Goal: Information Seeking & Learning: Learn about a topic

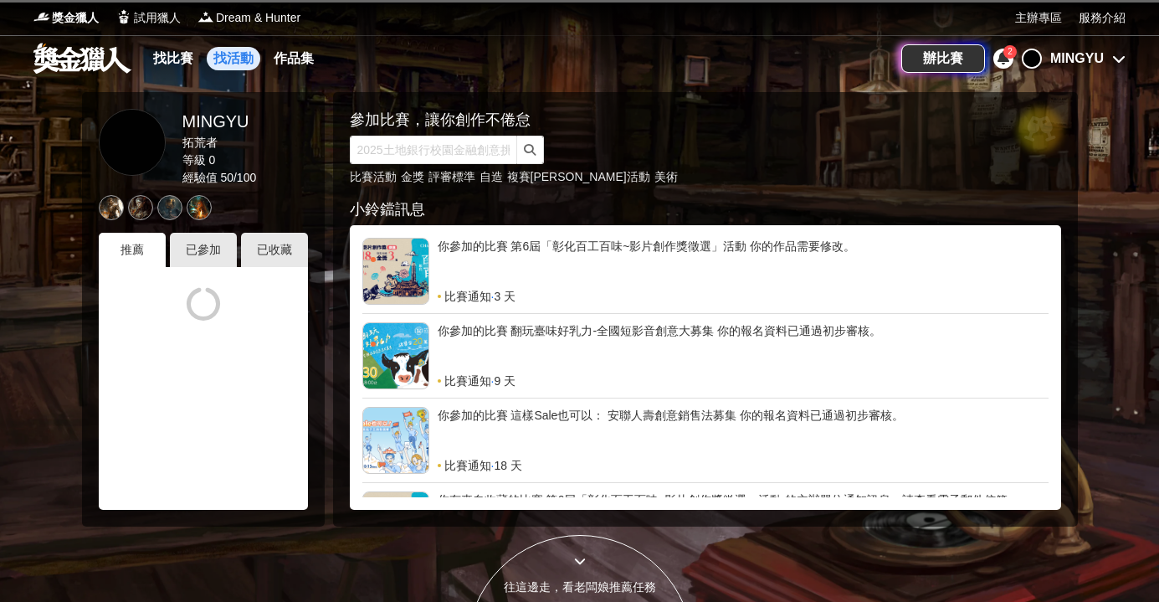
click at [227, 56] on link "找活動" at bounding box center [234, 58] width 54 height 23
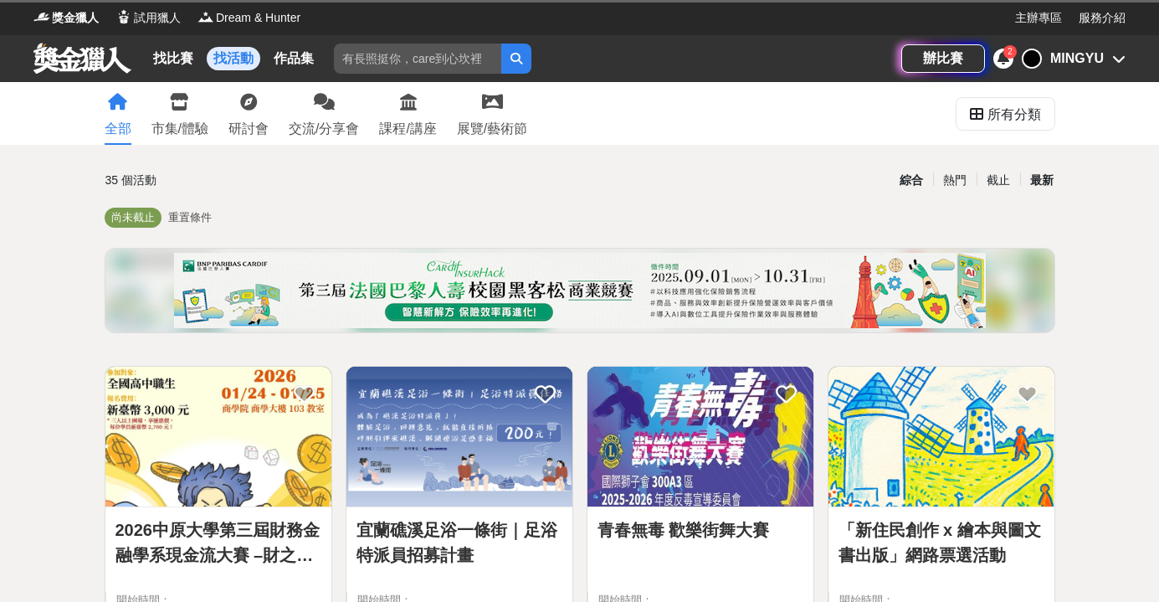
click at [1046, 180] on div "最新" at bounding box center [1042, 180] width 44 height 29
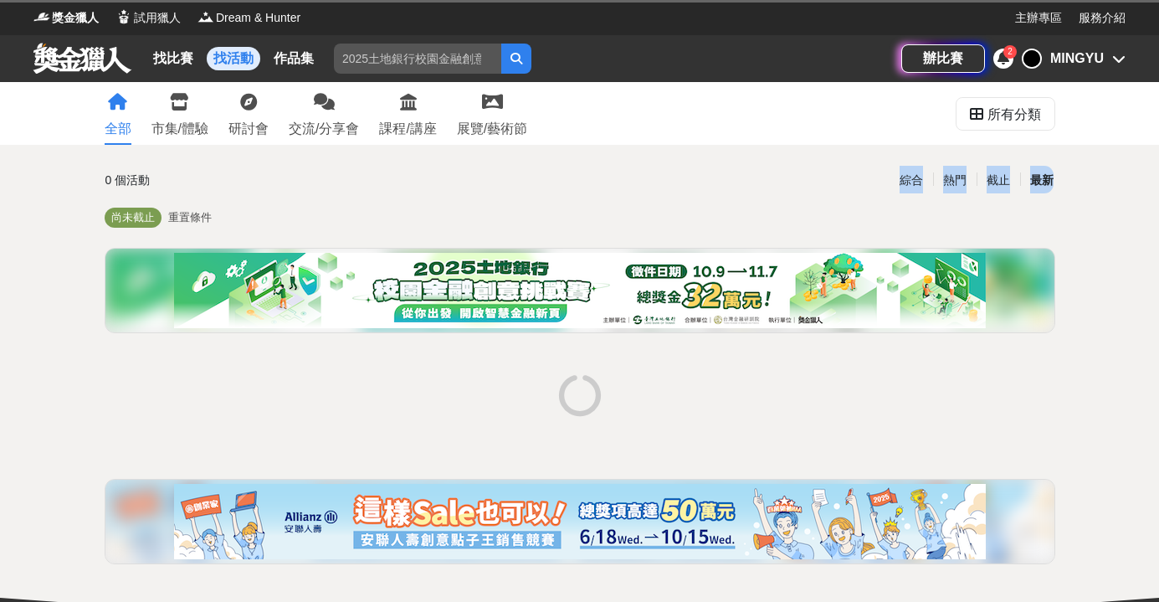
click at [1046, 180] on div "最新" at bounding box center [1042, 180] width 44 height 29
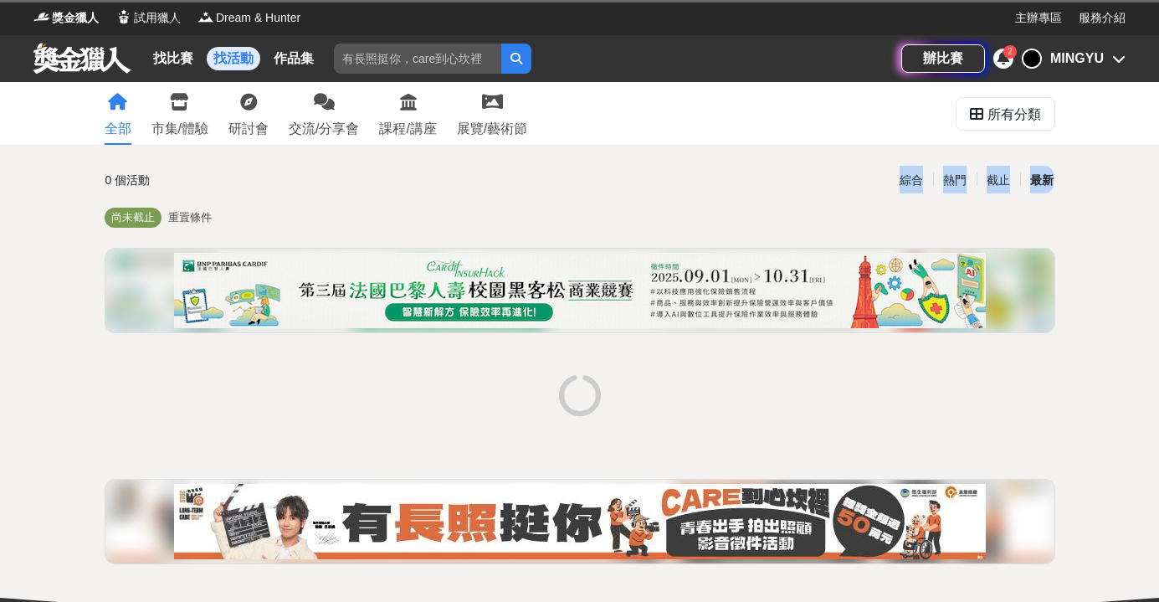
click at [1046, 180] on div "最新" at bounding box center [1042, 180] width 44 height 29
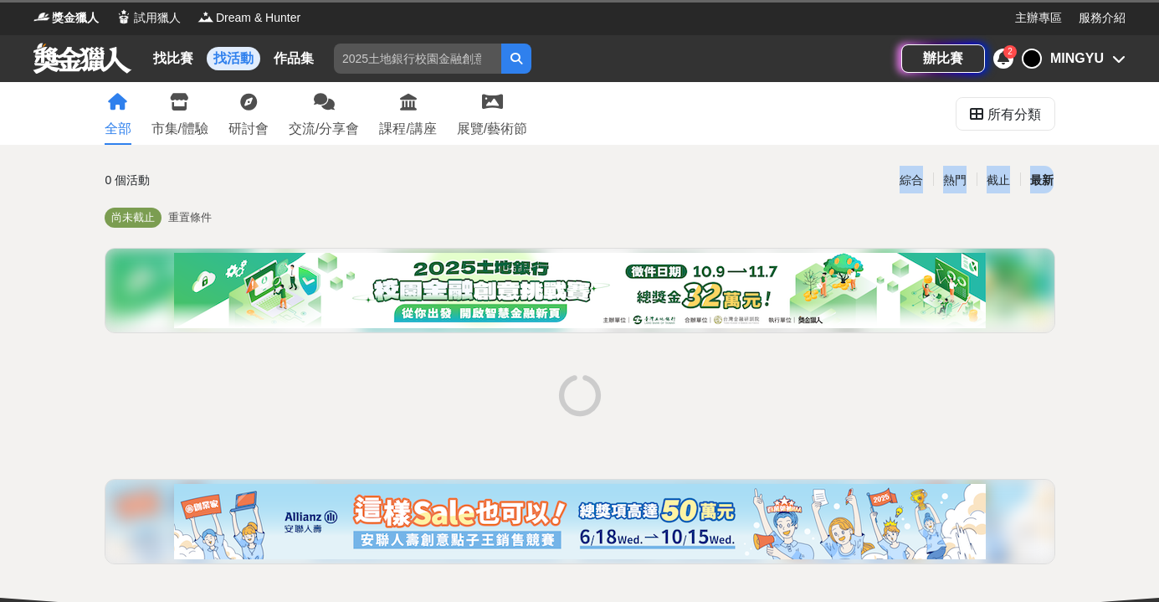
click at [1046, 180] on div "最新" at bounding box center [1042, 180] width 44 height 29
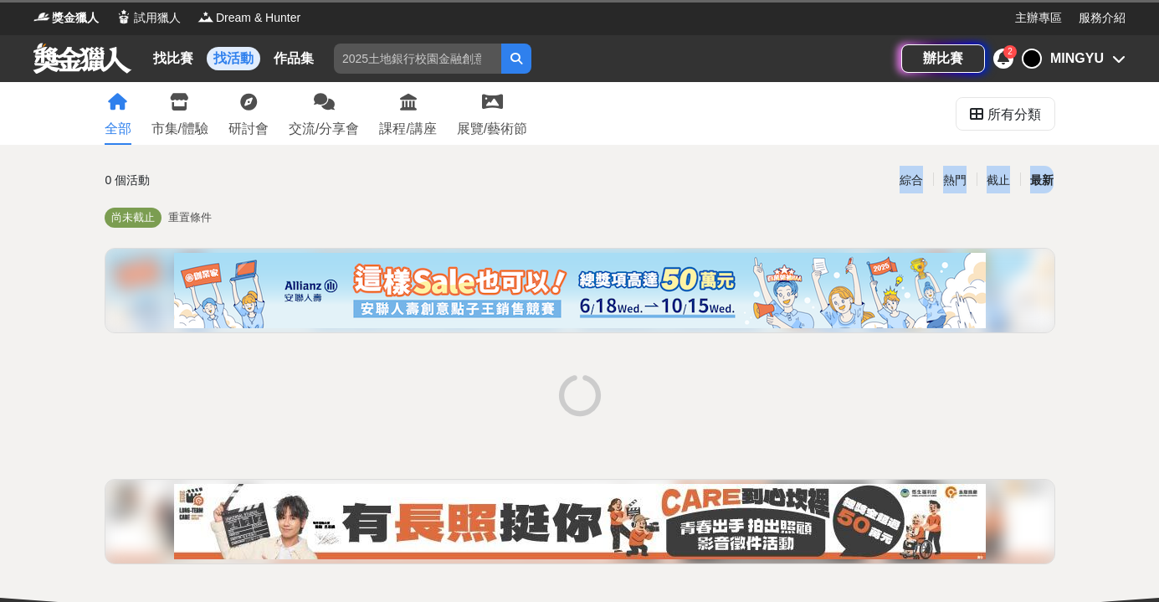
click at [1076, 182] on div "全部 市集/體驗 研討會 交流/分享會 課程/講座 展覽/藝術節 所有分類 0 個活動 綜合 熱門 截止 最新 尚未截止 重置條件" at bounding box center [579, 360] width 1159 height 556
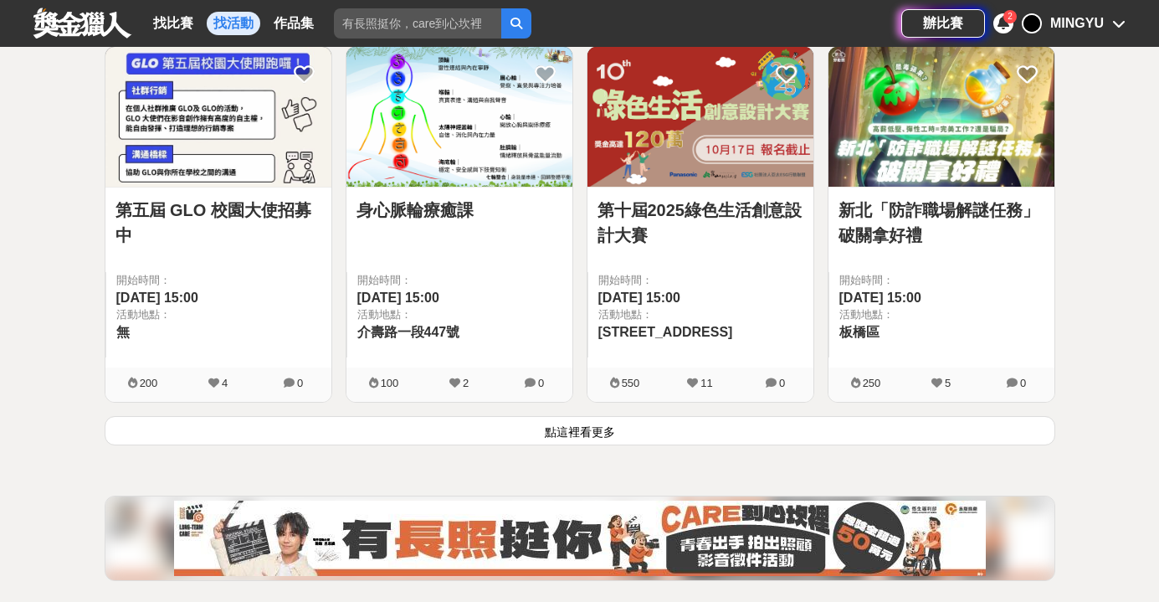
scroll to position [2295, 0]
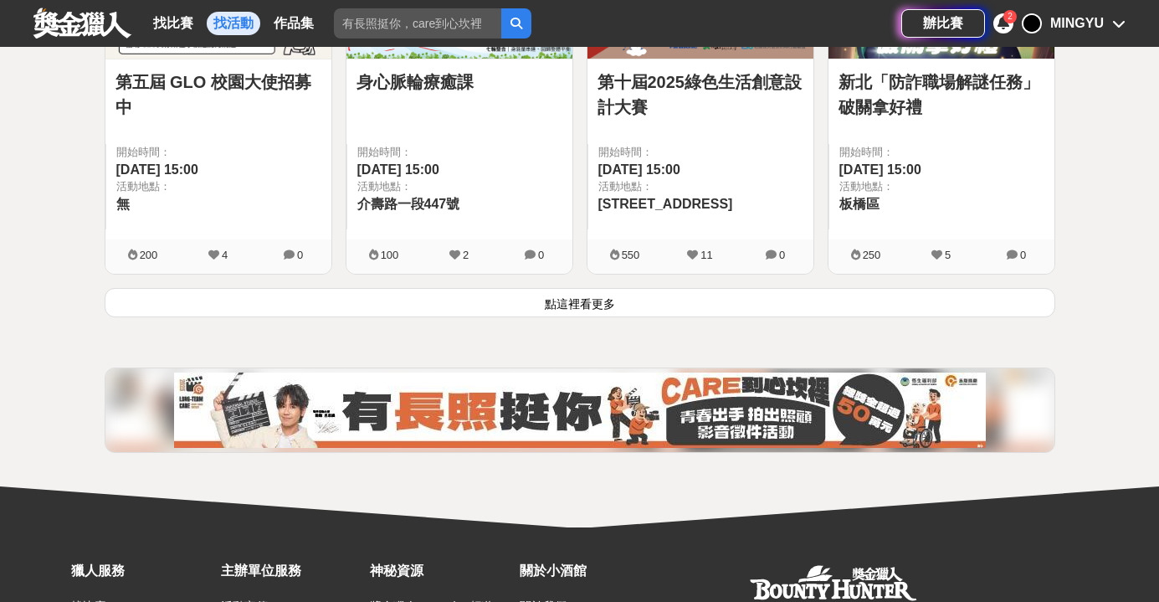
click at [1008, 311] on button "點這裡看更多" at bounding box center [580, 302] width 950 height 29
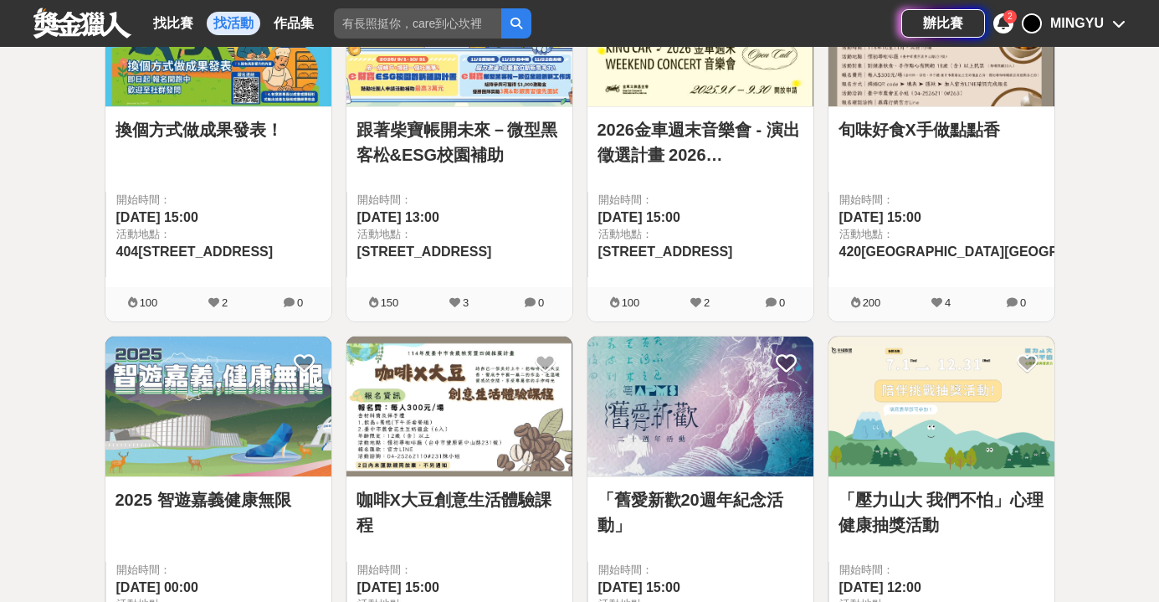
scroll to position [22, 0]
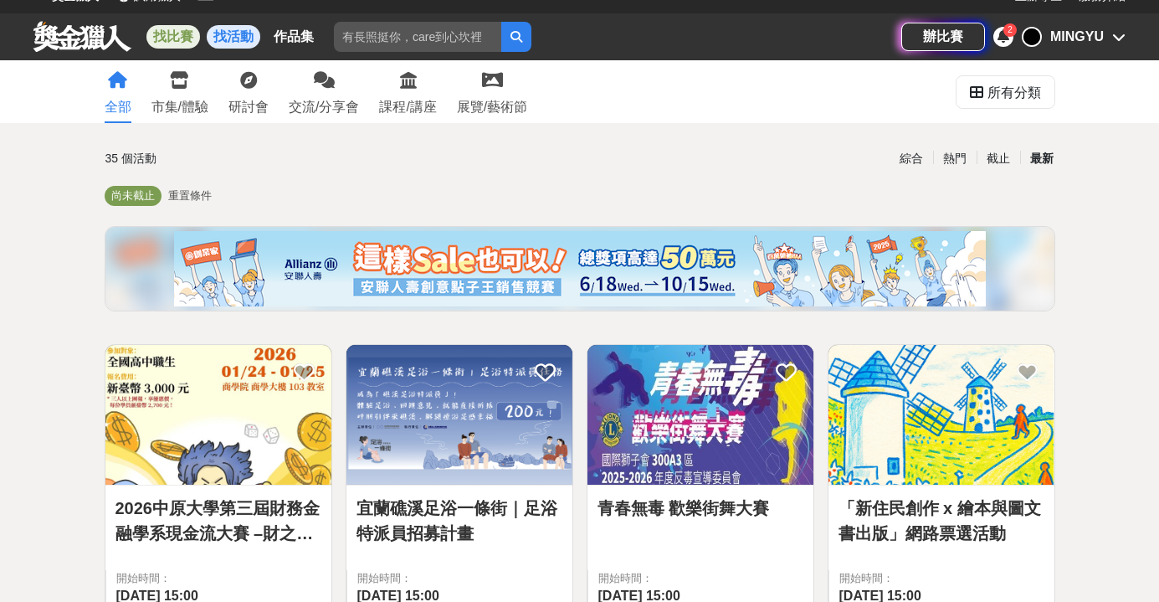
click at [179, 31] on link "找比賽" at bounding box center [173, 36] width 54 height 23
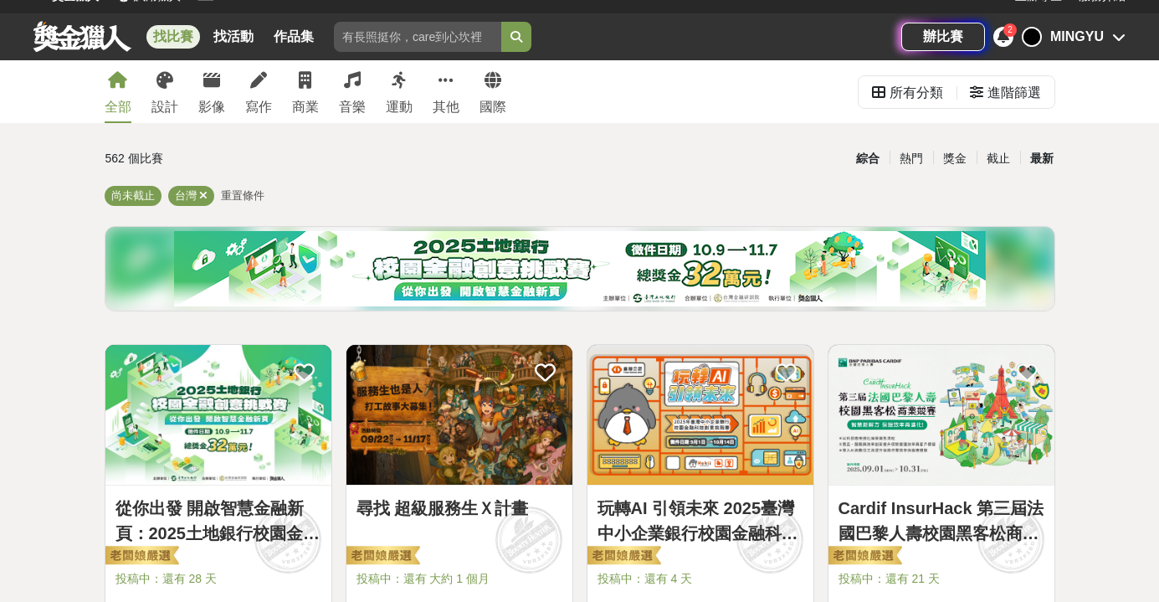
click at [1047, 153] on div "最新" at bounding box center [1042, 158] width 44 height 29
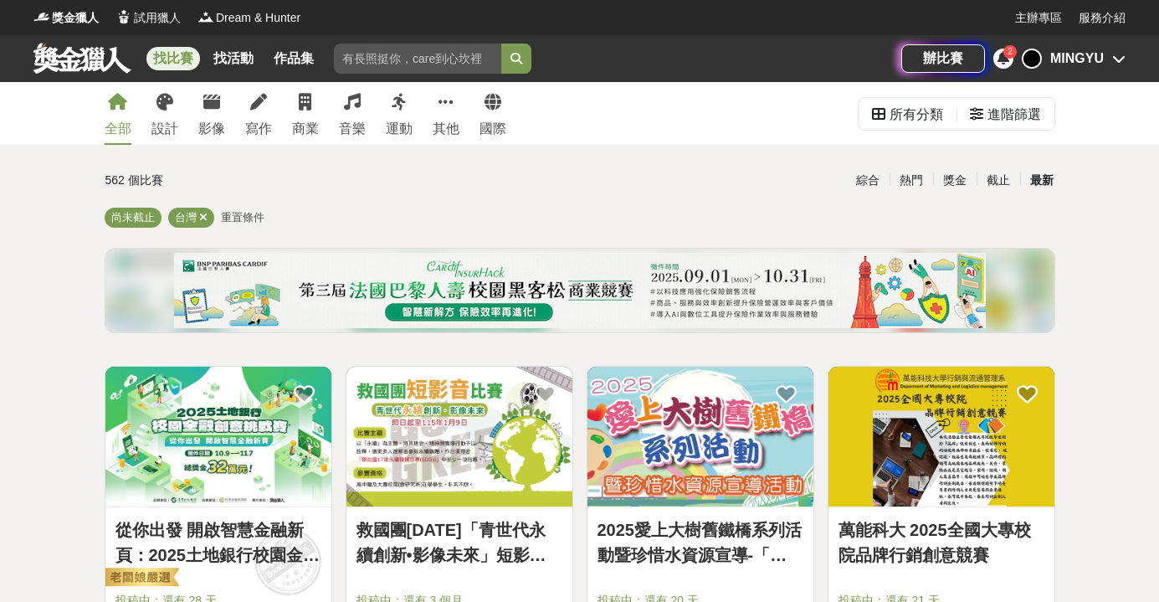
scroll to position [120, 0]
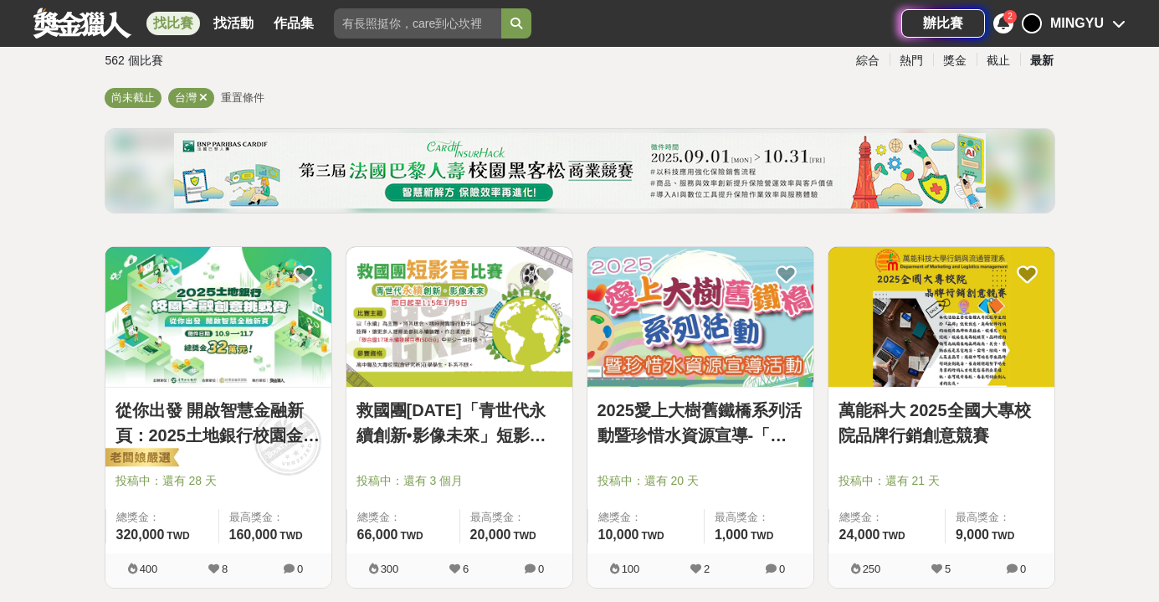
click at [240, 416] on link "從你出發 開啟智慧金融新頁：2025土地銀行校園金融創意挑戰賽" at bounding box center [218, 422] width 206 height 50
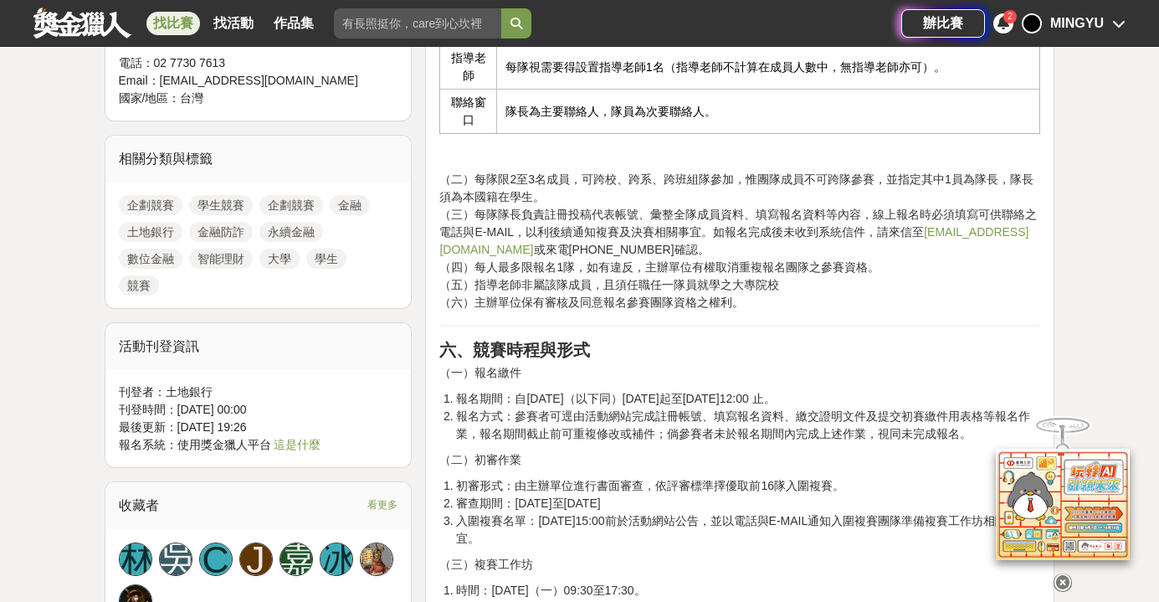
scroll to position [922, 0]
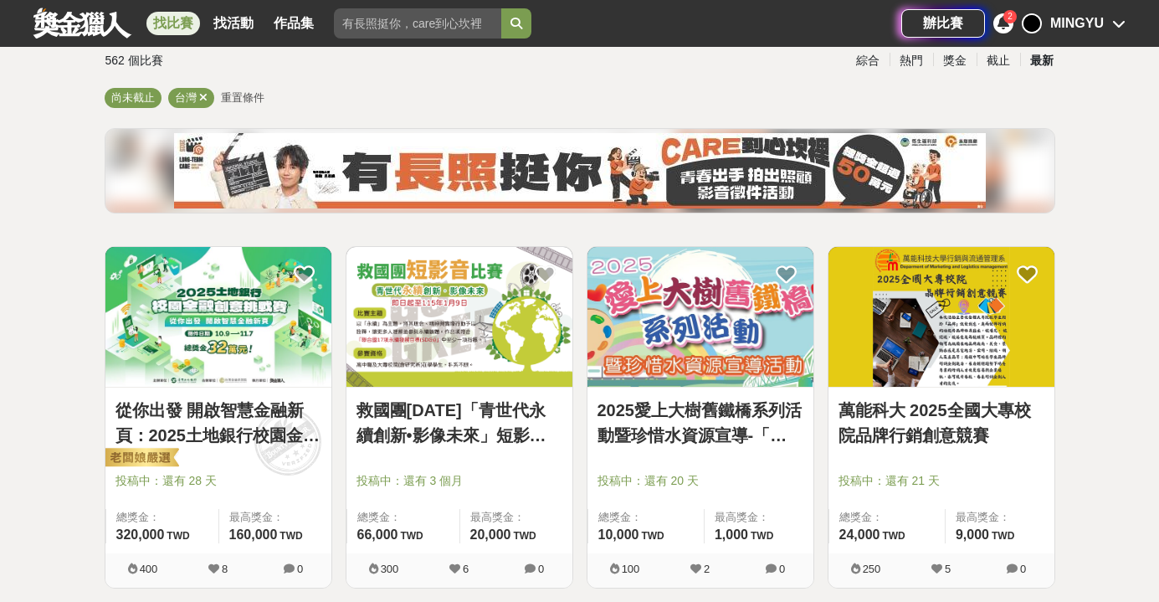
scroll to position [123, 0]
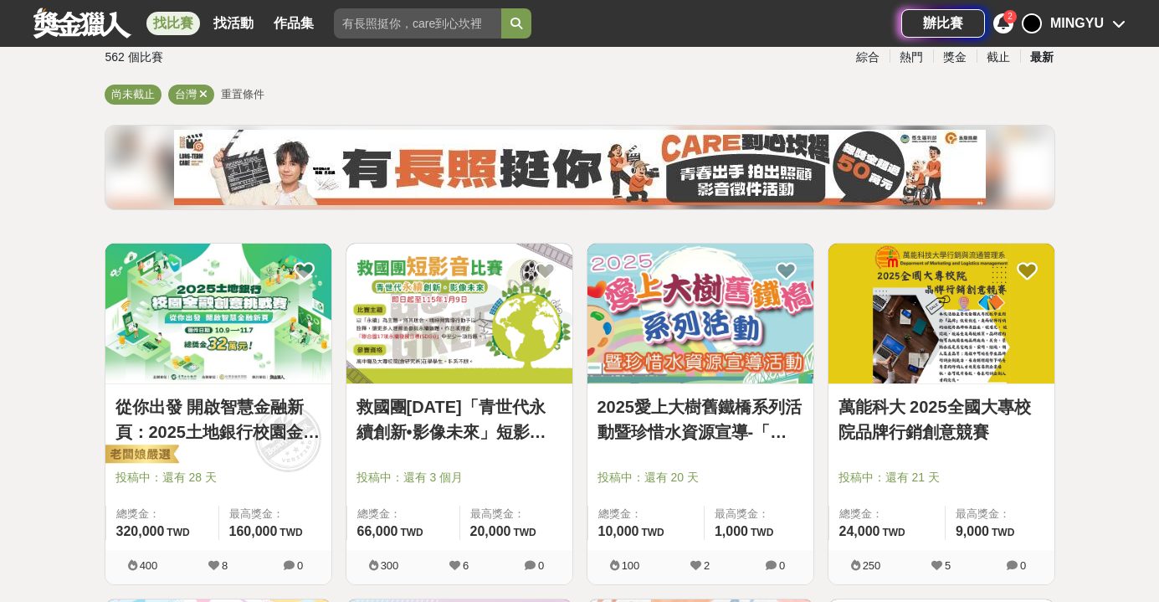
click at [671, 432] on link "2025愛上大樹舊鐵橋系列活動暨珍惜水資源宣導-「寫生活動」" at bounding box center [700, 419] width 206 height 50
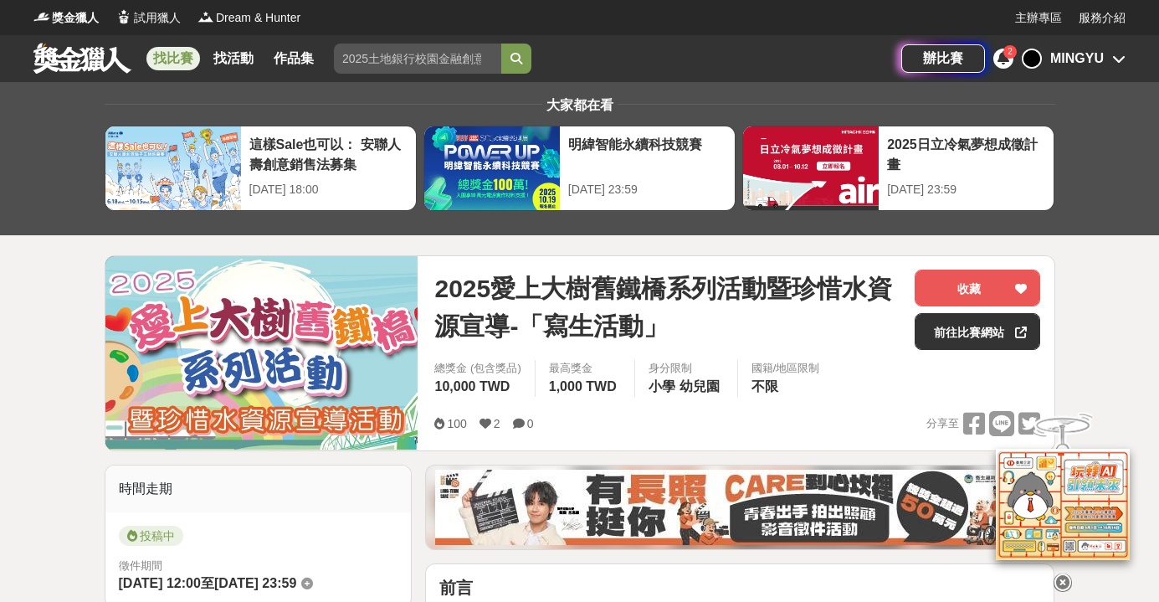
scroll to position [299, 0]
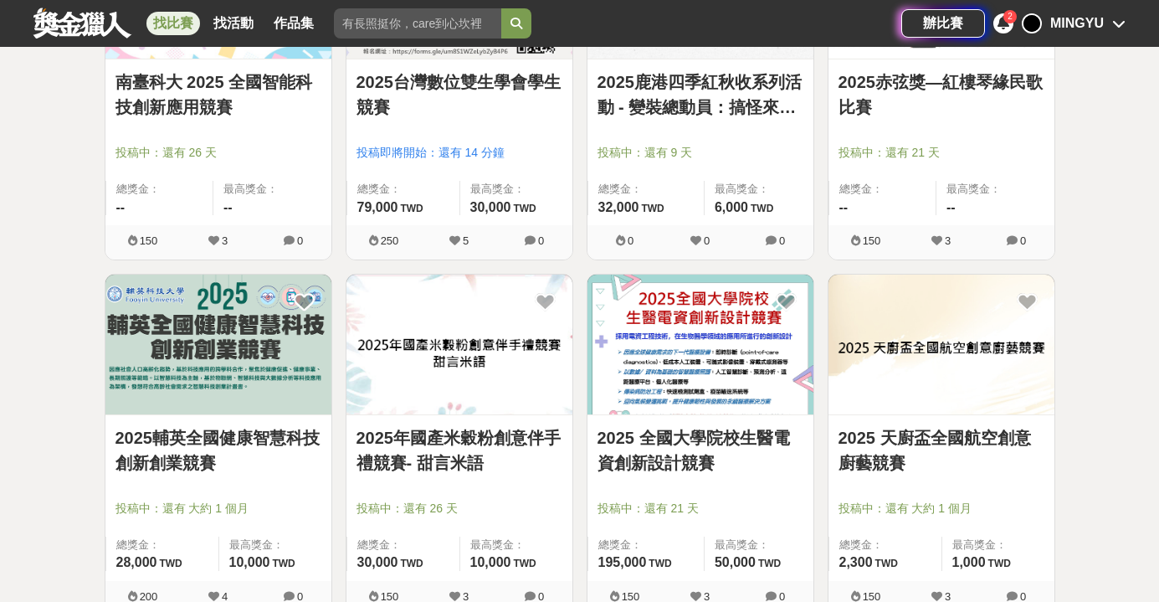
scroll to position [996, 0]
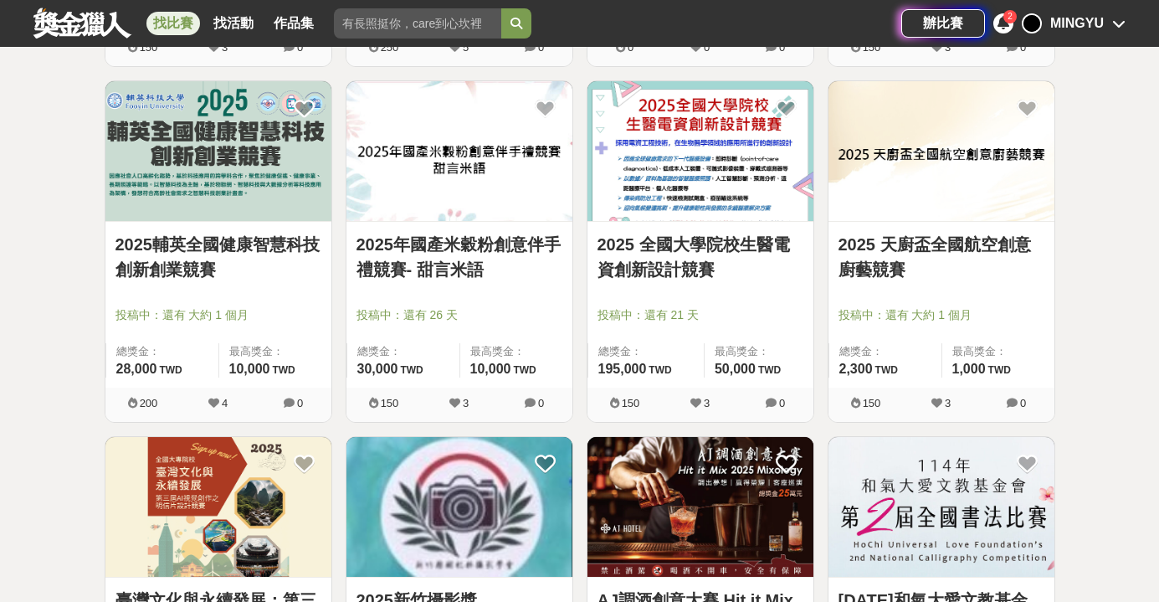
click at [474, 271] on link "2025年國產米穀粉創意伴手禮競賽- 甜言米語" at bounding box center [459, 257] width 206 height 50
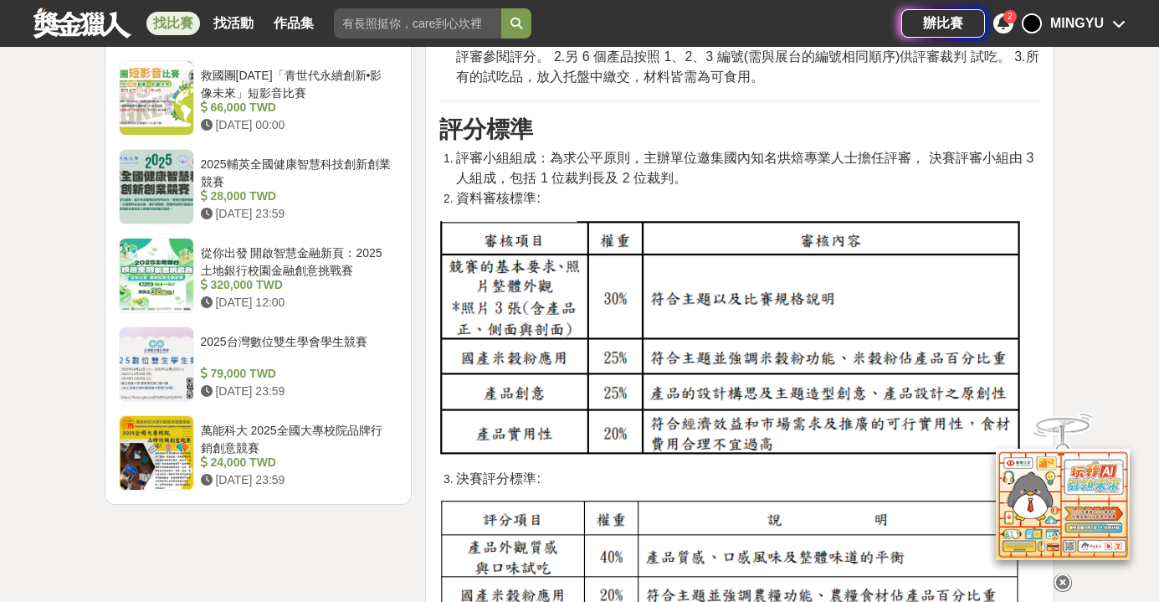
scroll to position [2039, 0]
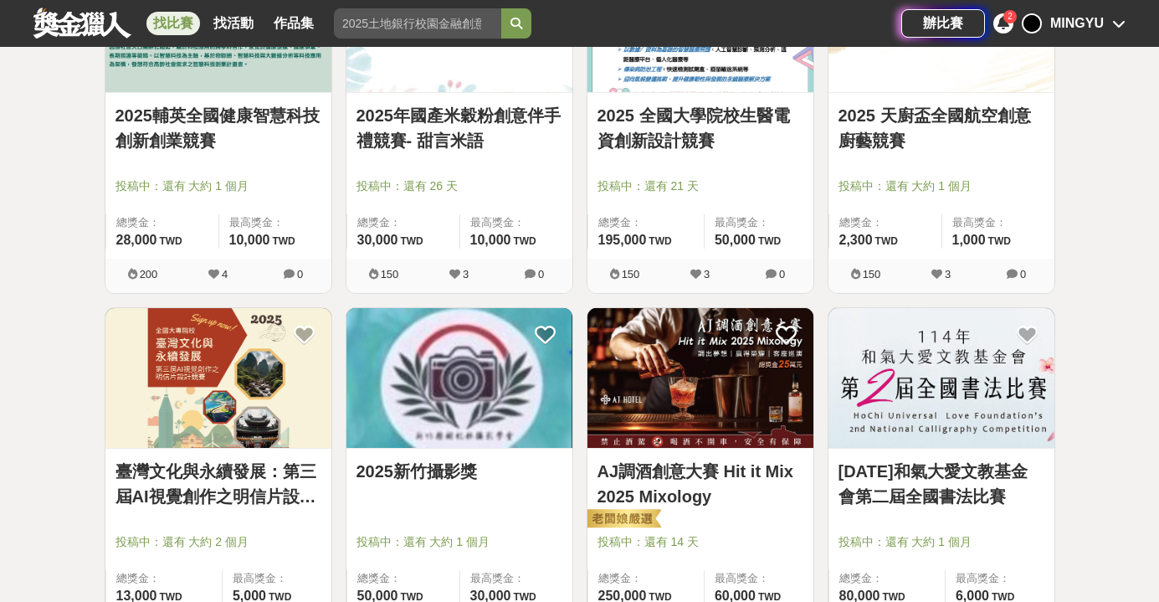
scroll to position [1246, 0]
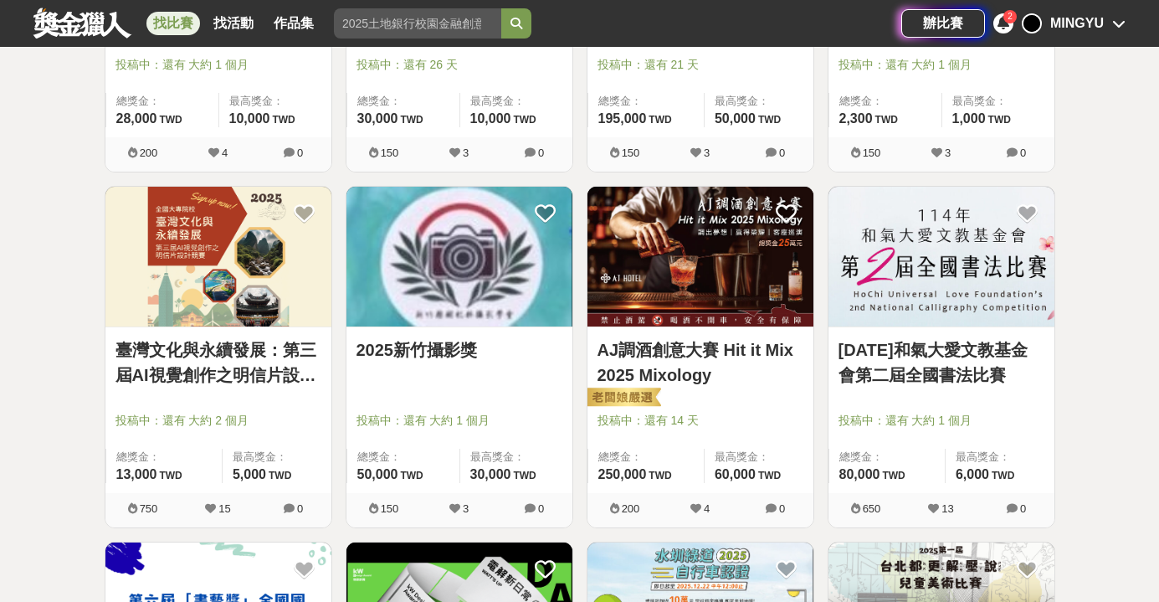
click at [239, 383] on link "臺灣文化與永續發展：第三屆AI視覺創作之明信片設計競賽" at bounding box center [218, 362] width 206 height 50
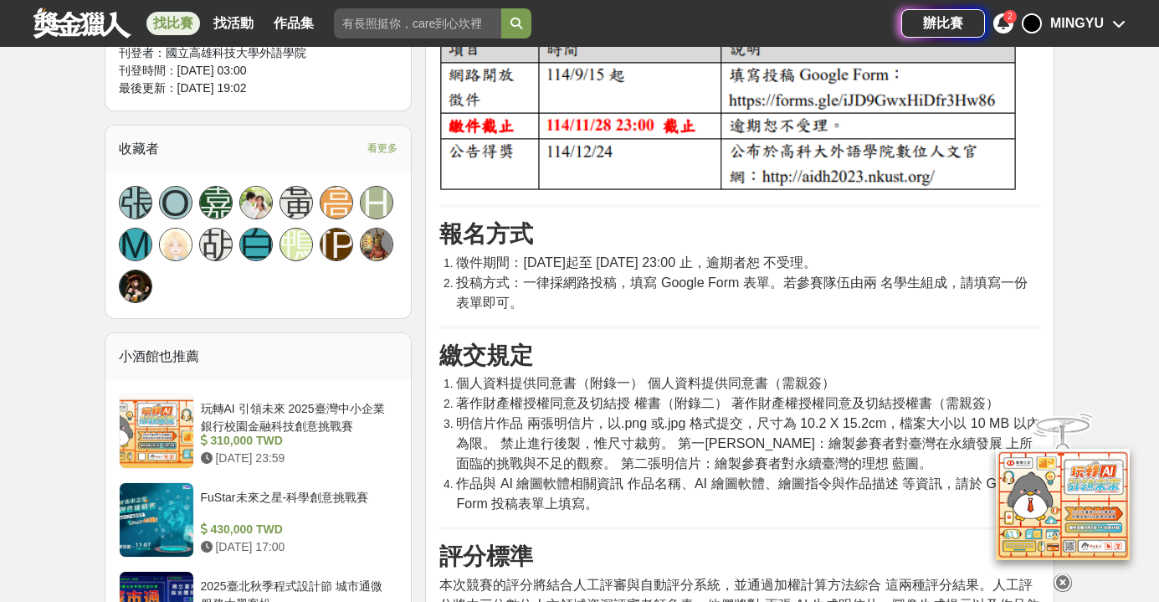
scroll to position [1375, 0]
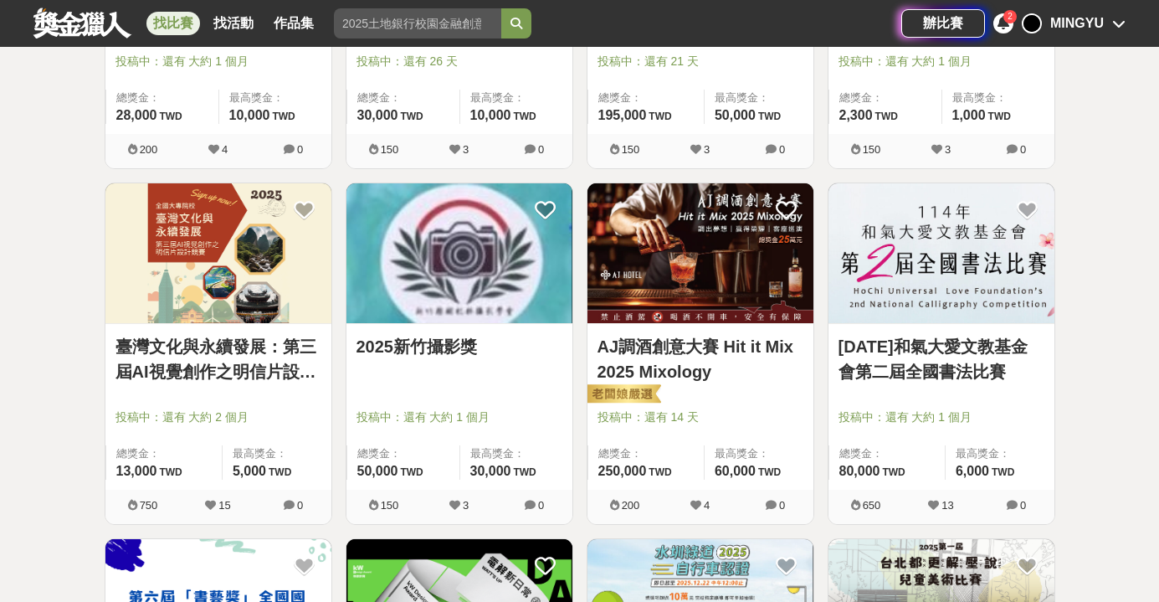
scroll to position [1316, 0]
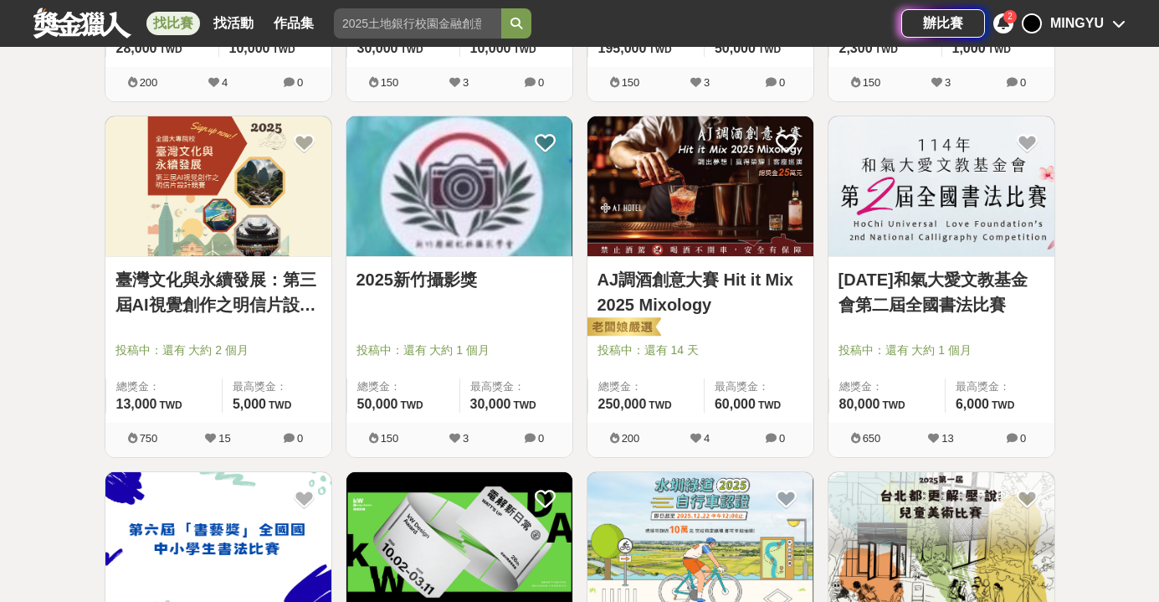
click at [460, 276] on link "2025新竹攝影獎" at bounding box center [459, 279] width 206 height 25
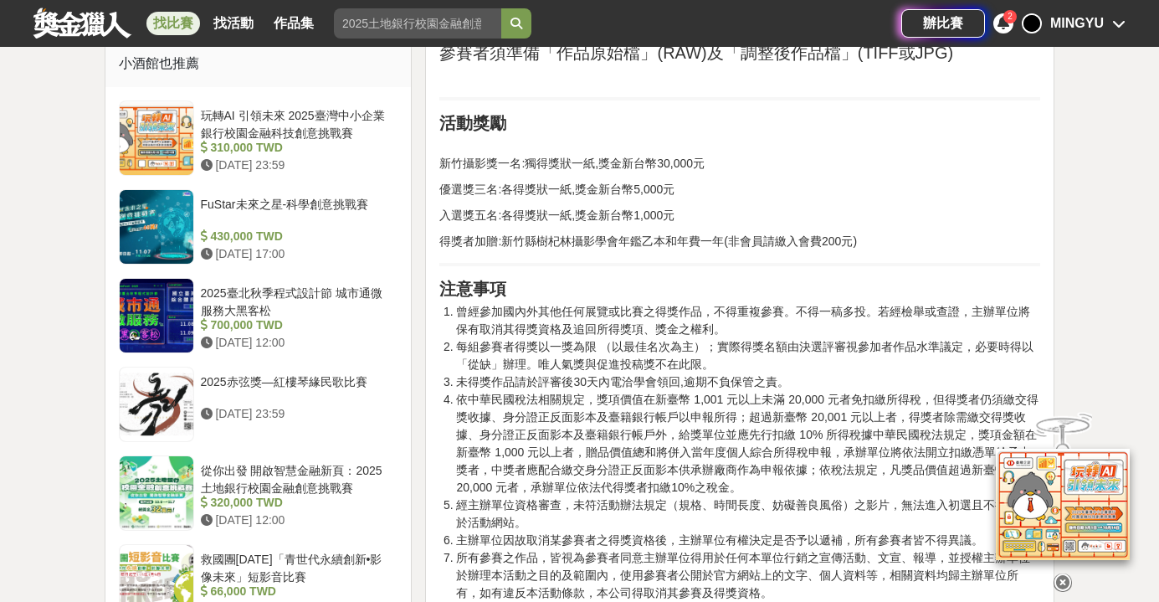
scroll to position [1381, 0]
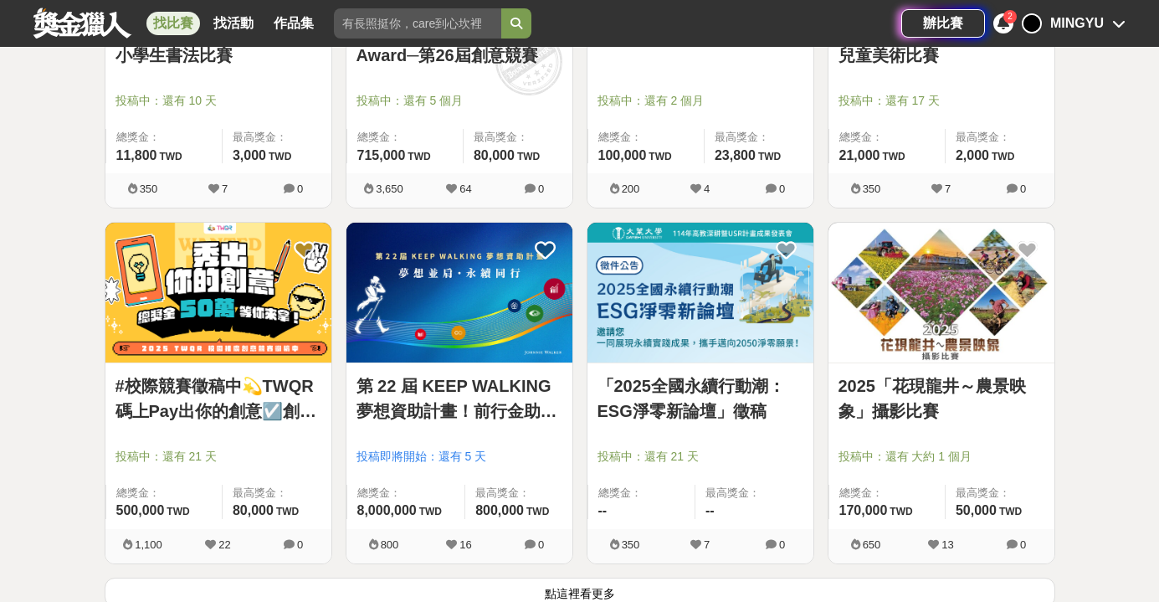
scroll to position [1944, 0]
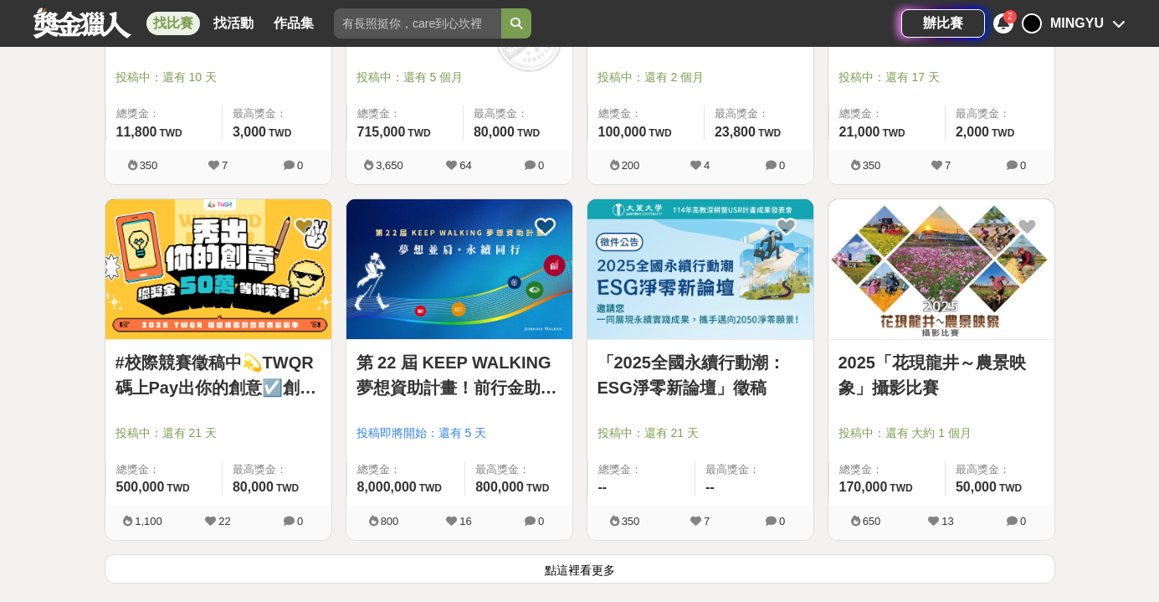
click at [660, 578] on button "點這裡看更多" at bounding box center [580, 568] width 950 height 29
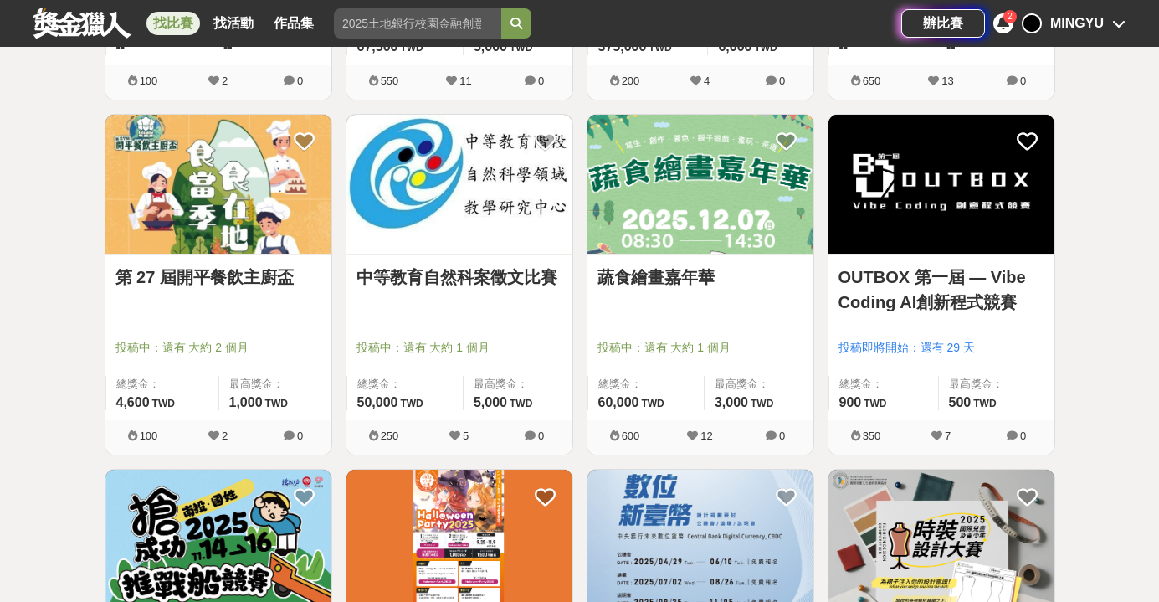
scroll to position [3589, 0]
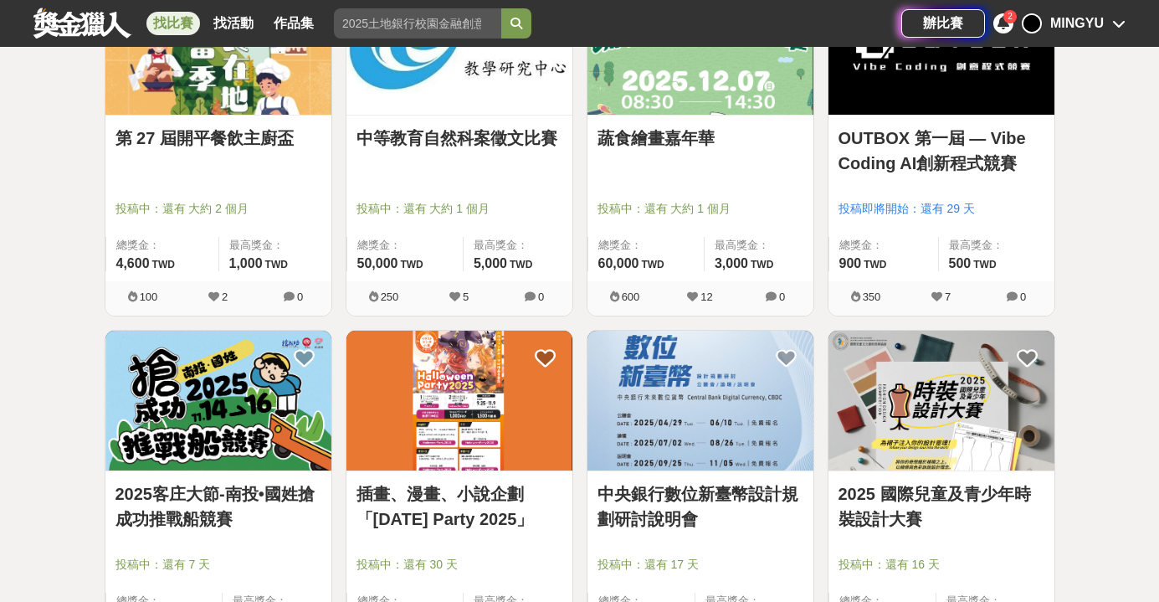
click at [682, 506] on link "中央銀行數位新臺幣設計規劃研討說明會" at bounding box center [700, 506] width 206 height 50
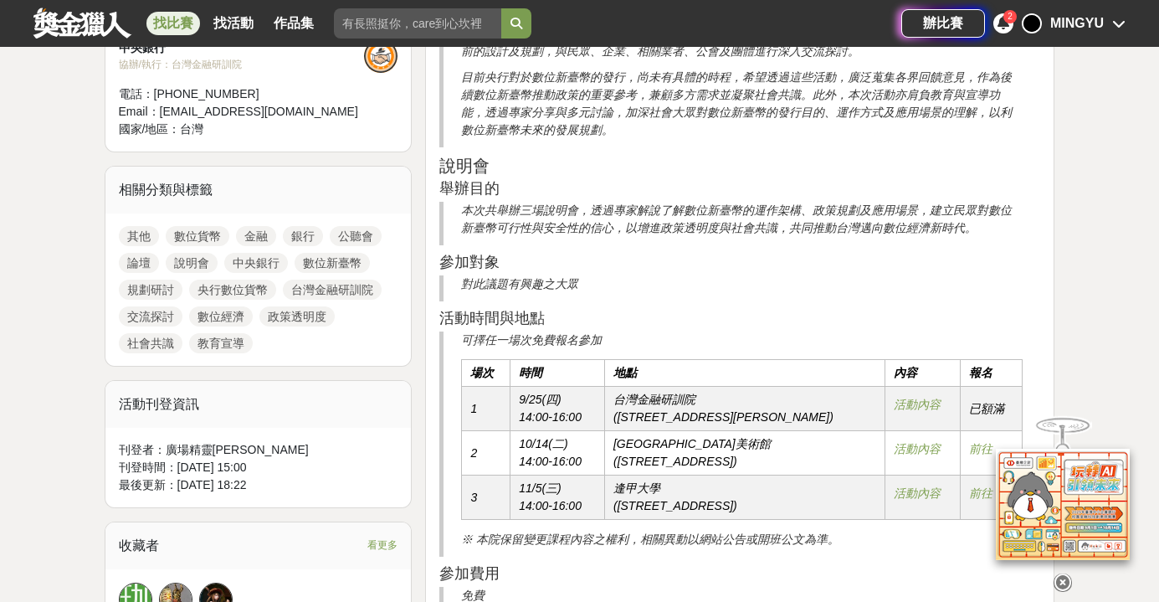
scroll to position [1192, 0]
